Goal: Transaction & Acquisition: Purchase product/service

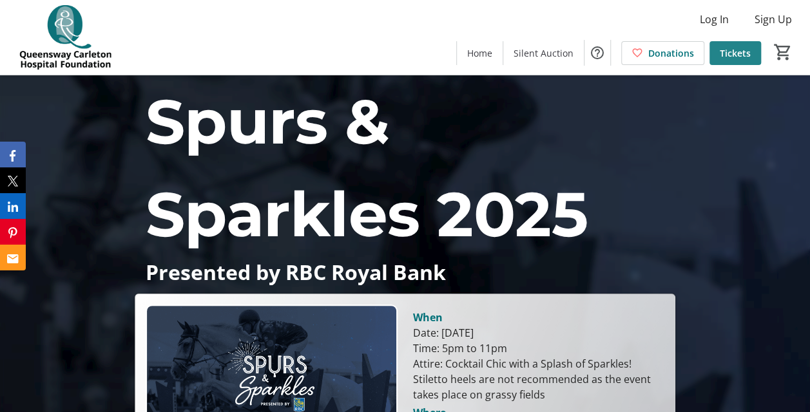
click at [731, 52] on span "Tickets" at bounding box center [735, 53] width 31 height 14
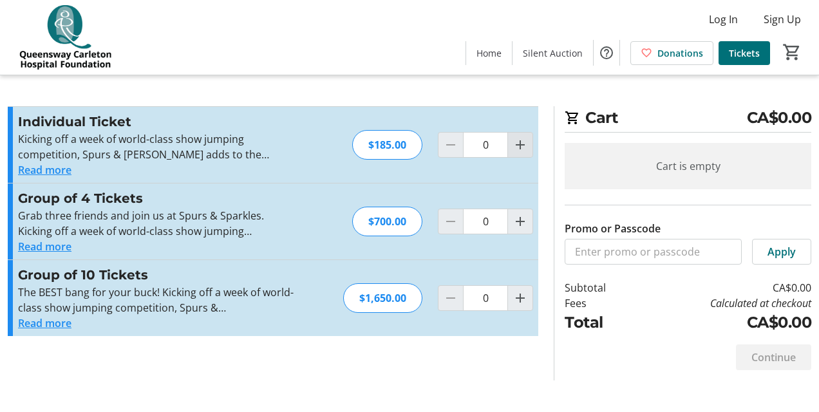
click at [523, 143] on mat-icon "Increment by one" at bounding box center [520, 144] width 15 height 15
type input "1"
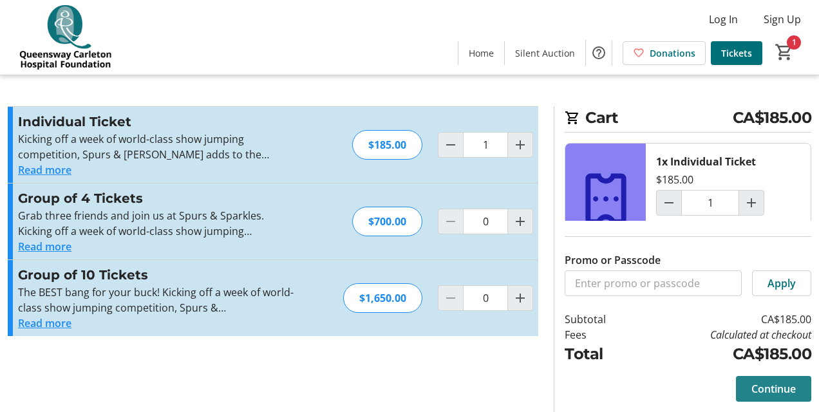
click at [765, 387] on span "Continue" at bounding box center [774, 388] width 44 height 15
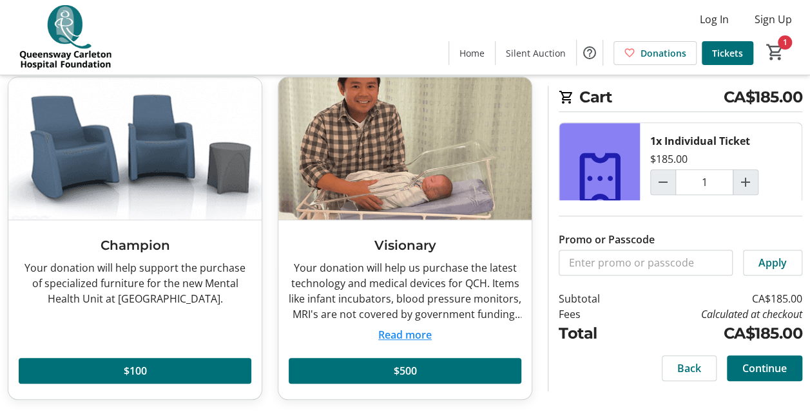
scroll to position [389, 0]
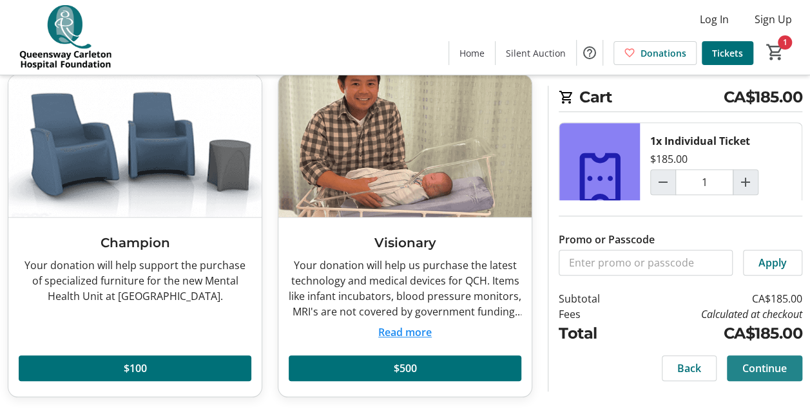
click at [753, 368] on span "Continue" at bounding box center [764, 368] width 44 height 15
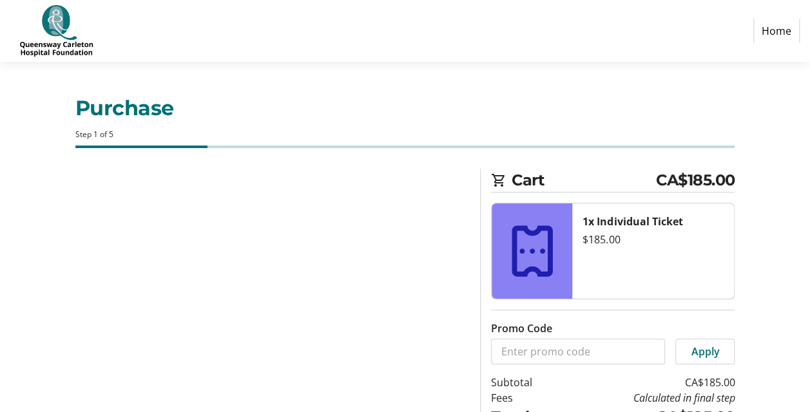
select select "CA"
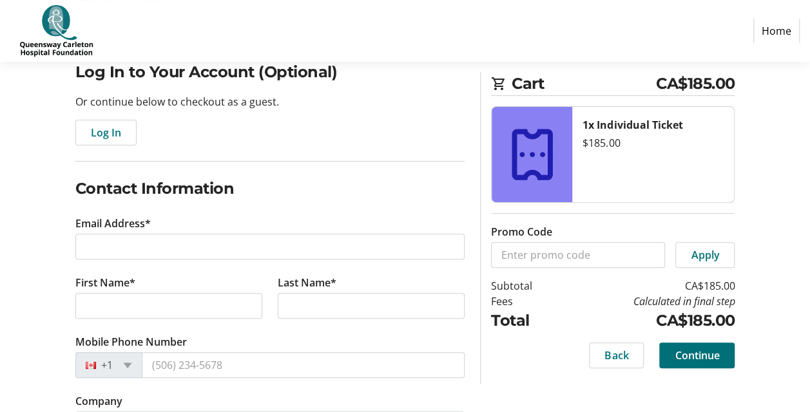
scroll to position [129, 0]
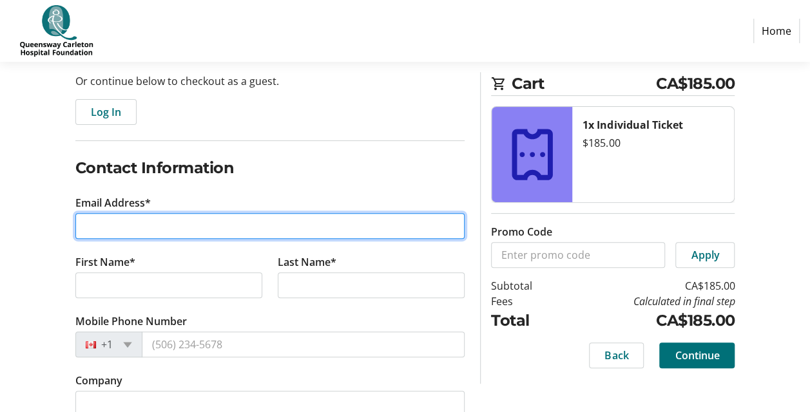
click at [218, 224] on input "Email Address*" at bounding box center [270, 226] width 390 height 26
type input "[EMAIL_ADDRESS][DOMAIN_NAME]"
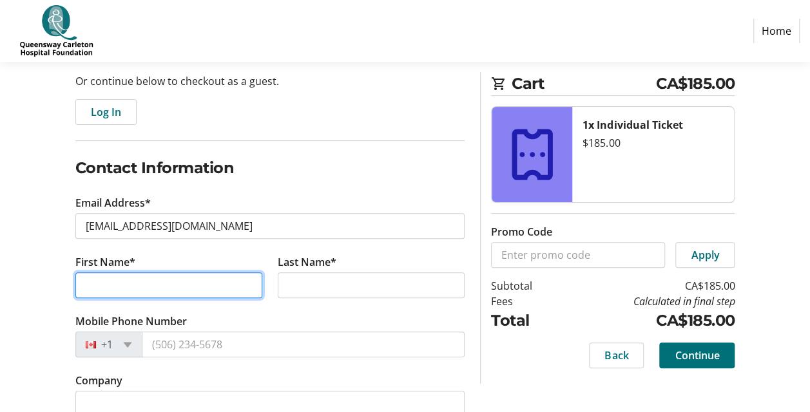
click at [147, 287] on input "First Name*" at bounding box center [168, 285] width 187 height 26
type input "[PERSON_NAME]"
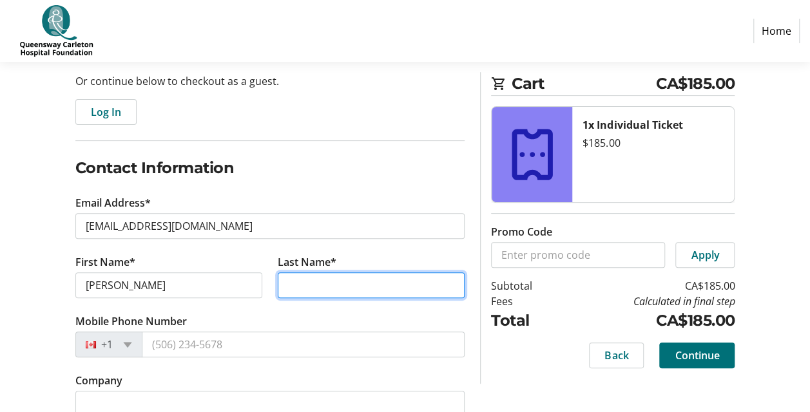
click at [313, 284] on input "Last Name*" at bounding box center [371, 285] width 187 height 26
type input "Brougham"
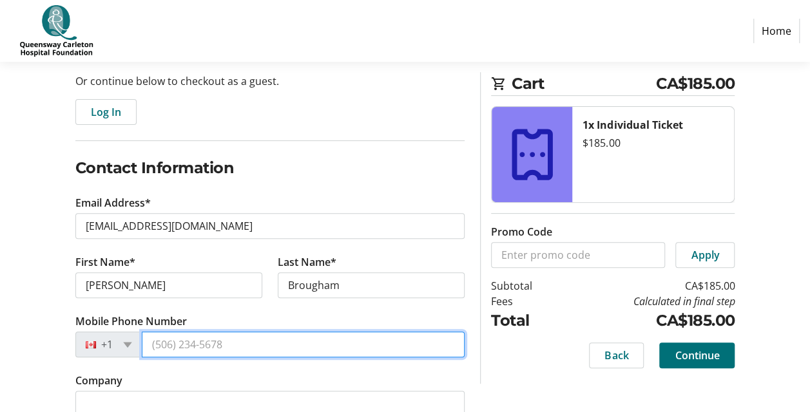
click at [285, 333] on input "Mobile Phone Number" at bounding box center [303, 345] width 323 height 26
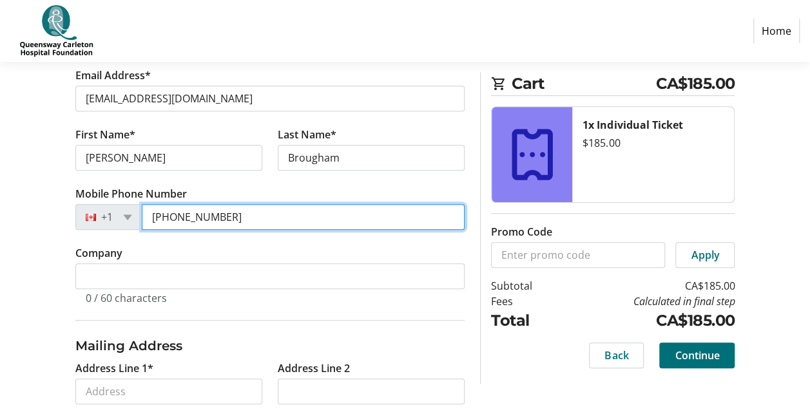
scroll to position [258, 0]
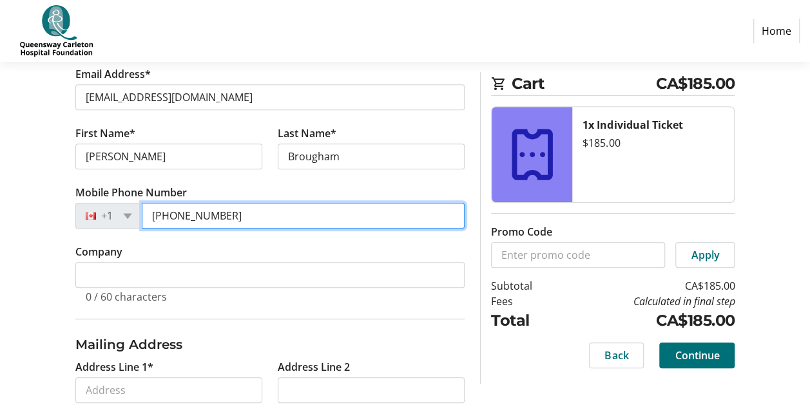
type input "[PHONE_NUMBER]"
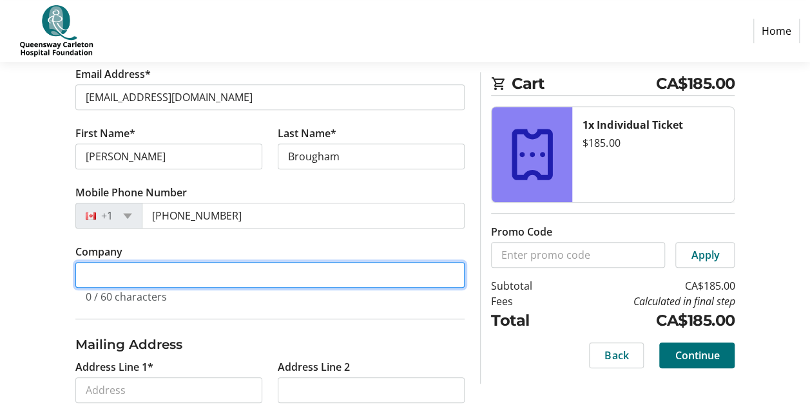
click at [164, 263] on input "Company" at bounding box center [270, 275] width 390 height 26
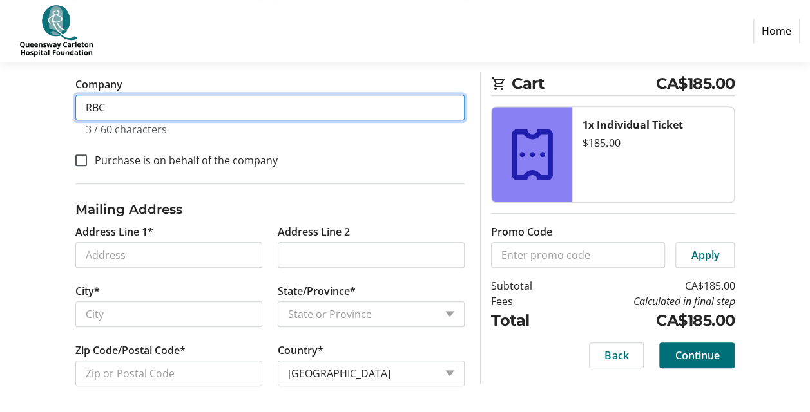
scroll to position [426, 0]
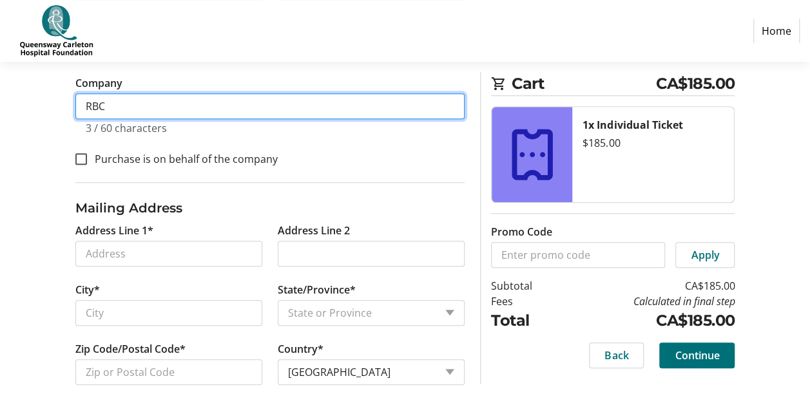
type input "RBC"
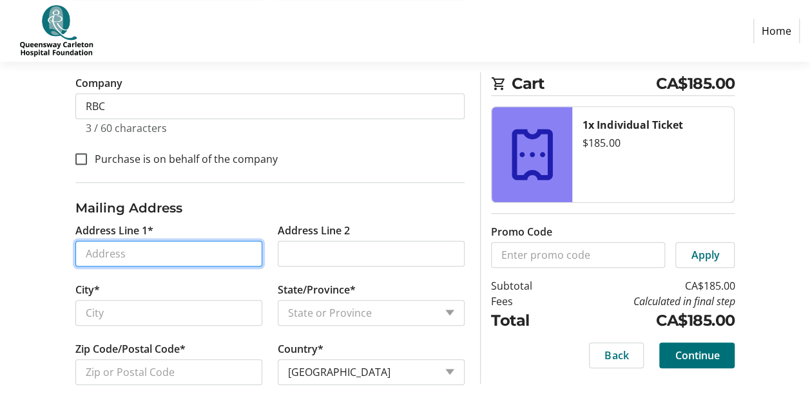
click at [160, 245] on input "Address Line 1*" at bounding box center [168, 254] width 187 height 26
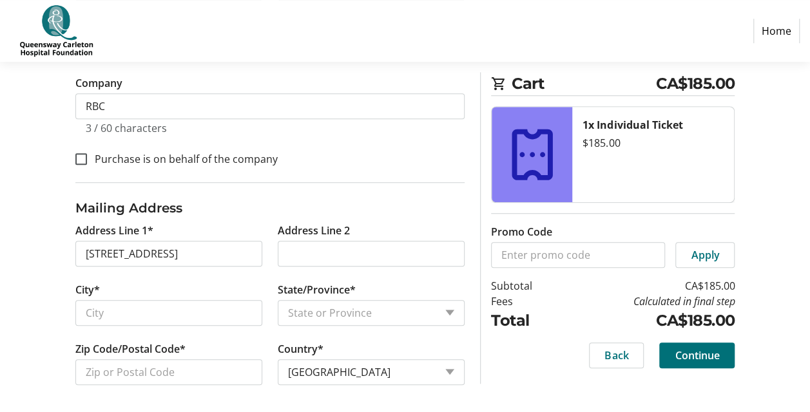
type input "[STREET_ADDRESS]"
type input "[GEOGRAPHIC_DATA]"
select select "ON"
type input "K4M 0A2"
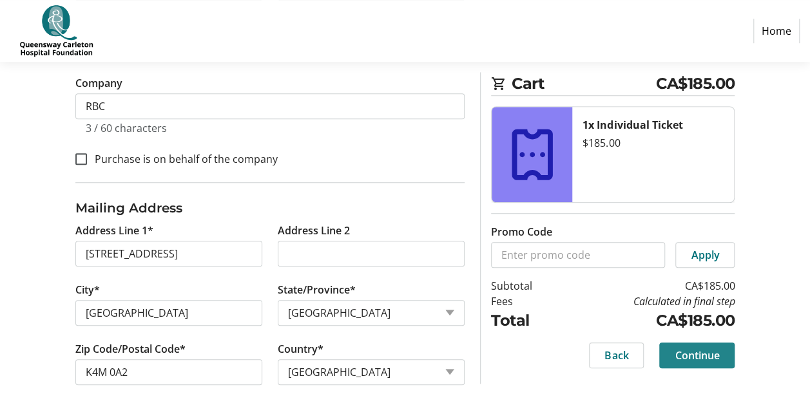
click at [705, 356] on span "Continue" at bounding box center [696, 355] width 44 height 15
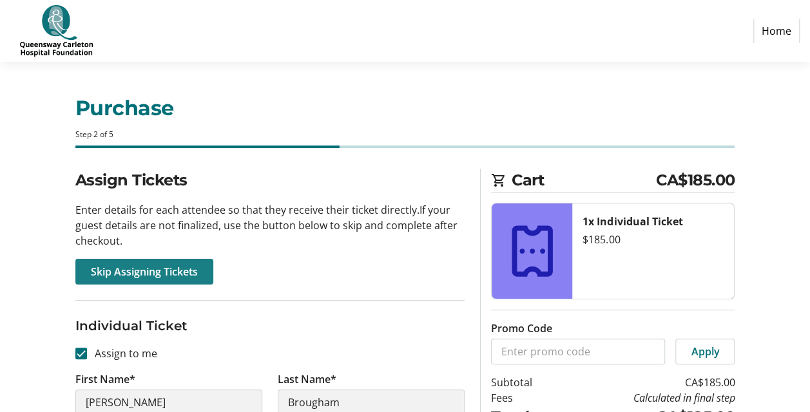
drag, startPoint x: 202, startPoint y: 266, endPoint x: 240, endPoint y: 230, distance: 52.9
click at [201, 264] on span at bounding box center [144, 271] width 138 height 31
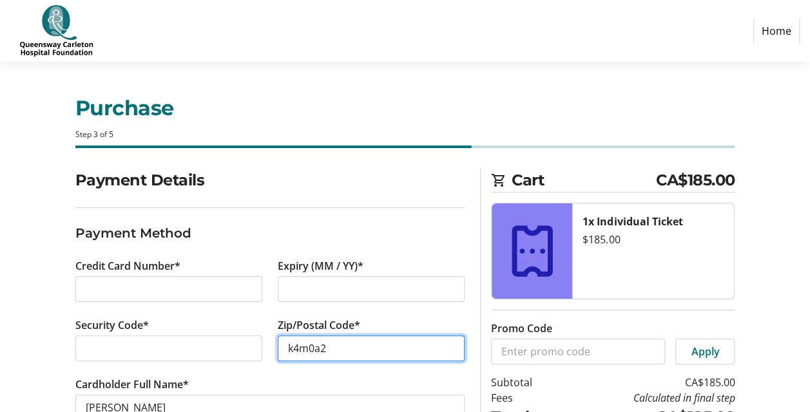
scroll to position [67, 0]
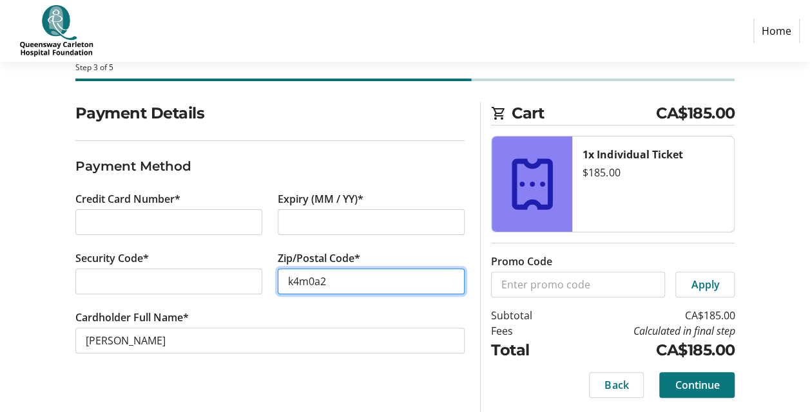
type input "k4m0a2"
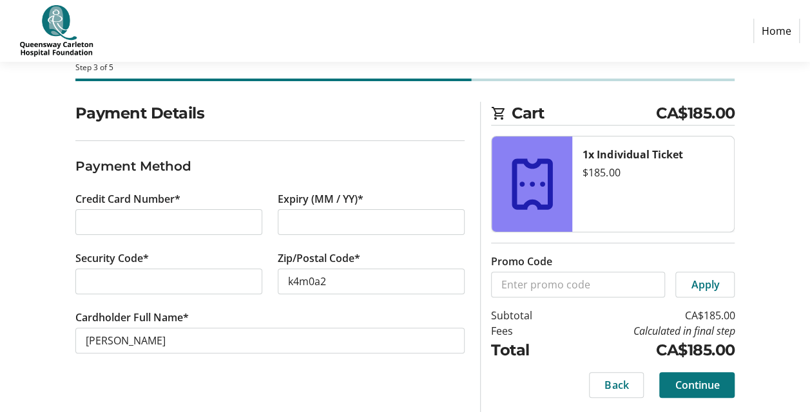
click at [703, 379] on span "Continue" at bounding box center [696, 384] width 44 height 15
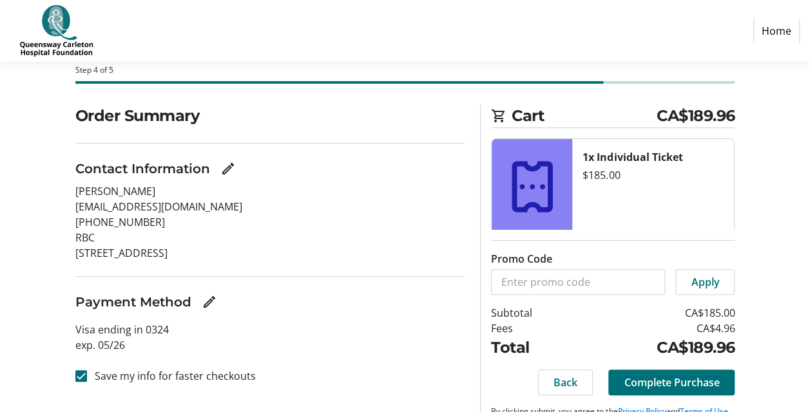
scroll to position [97, 0]
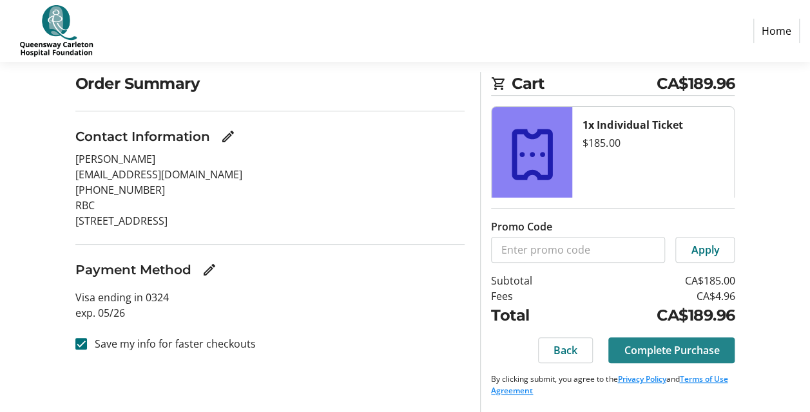
click at [682, 345] on span "Complete Purchase" at bounding box center [671, 350] width 95 height 15
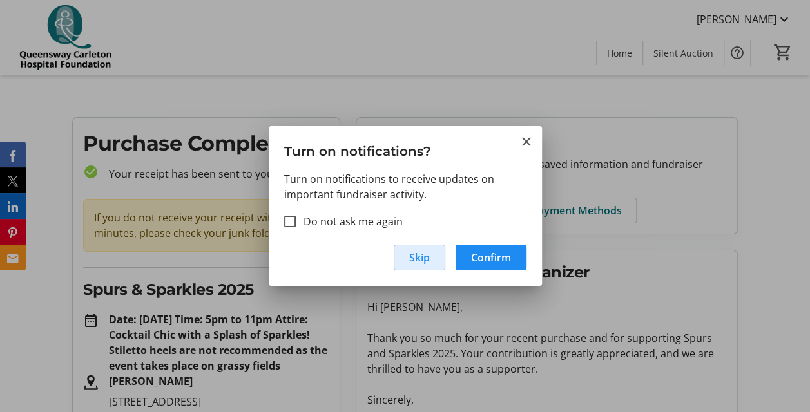
click at [423, 257] on span "Skip" at bounding box center [419, 257] width 21 height 15
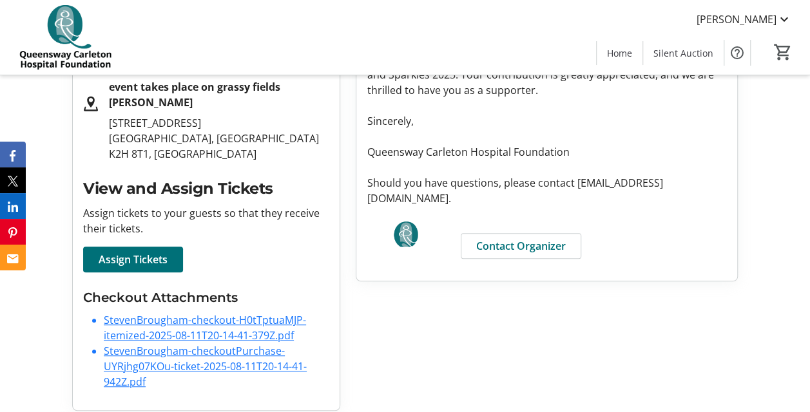
scroll to position [302, 0]
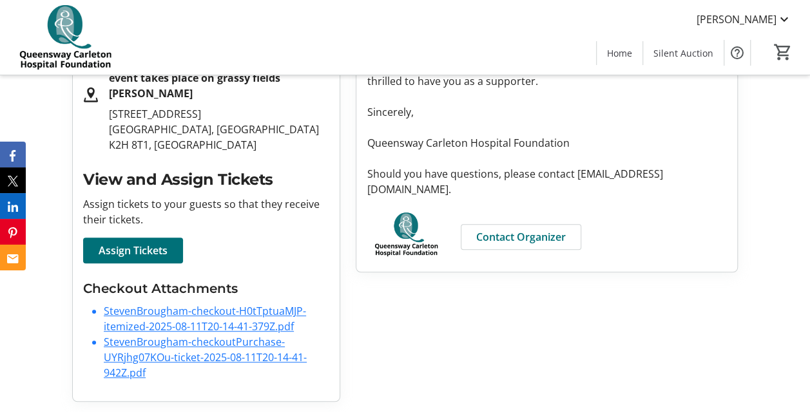
click at [255, 323] on link "StevenBrougham-checkout-H0tTptuaMJP-itemized-2025-08-11T20-14-41-379Z.pdf" at bounding box center [205, 319] width 202 height 30
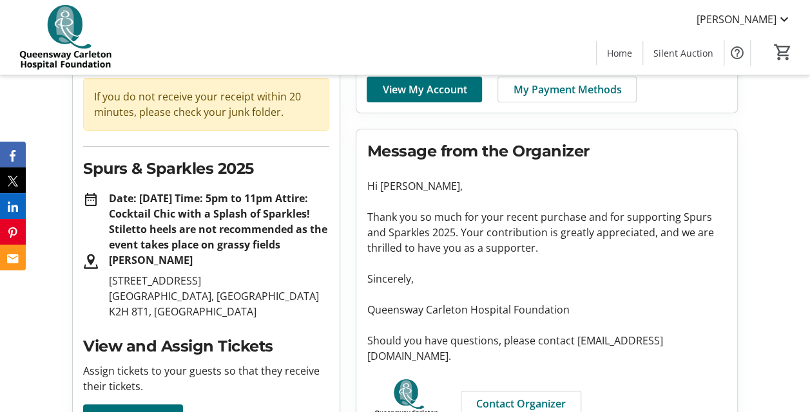
scroll to position [0, 0]
